Goal: Navigation & Orientation: Find specific page/section

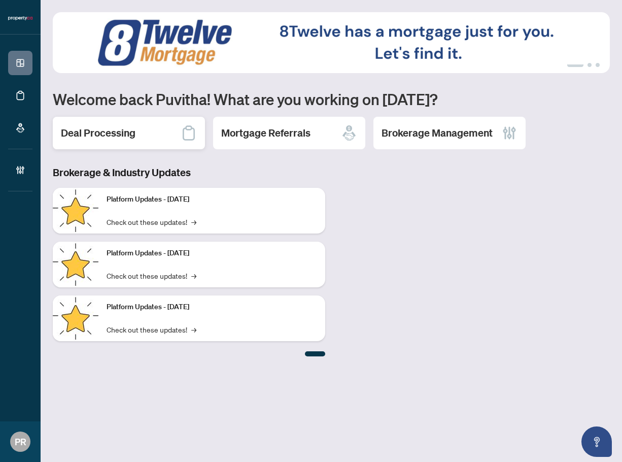
click at [165, 138] on div "Deal Processing" at bounding box center [129, 133] width 152 height 32
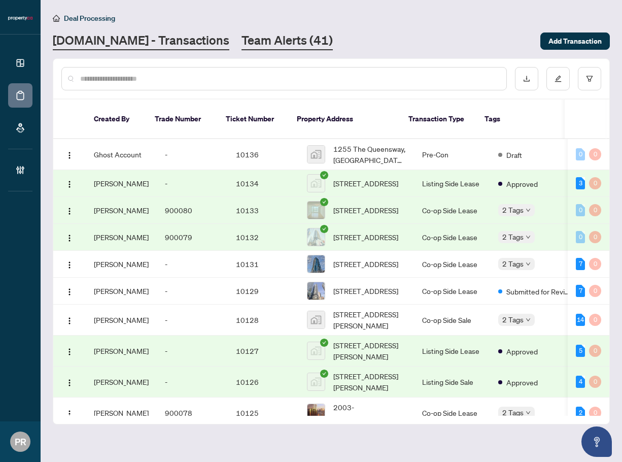
click at [242, 45] on link "Team Alerts (41)" at bounding box center [287, 41] width 91 height 18
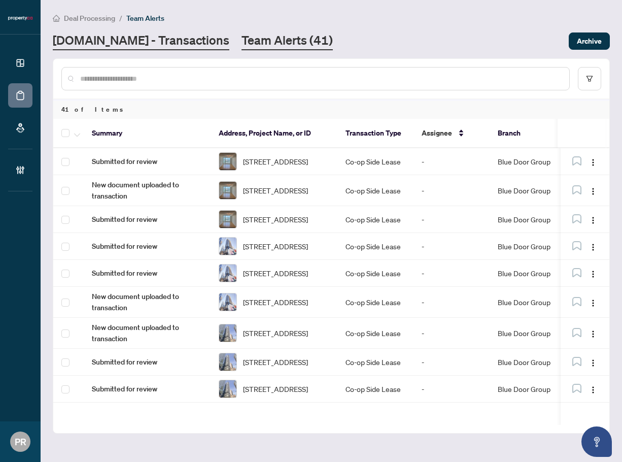
click at [158, 34] on link "[DOMAIN_NAME] - Transactions" at bounding box center [141, 41] width 177 height 18
